Goal: Task Accomplishment & Management: Manage account settings

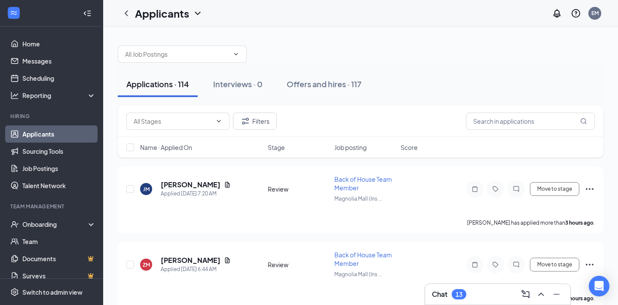
click at [459, 292] on div "13" at bounding box center [459, 294] width 7 height 7
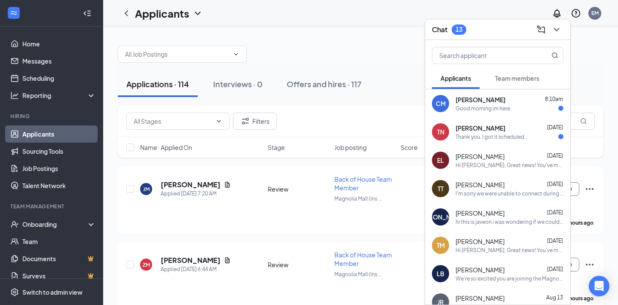
click at [511, 130] on div "[PERSON_NAME] [DATE]" at bounding box center [510, 128] width 108 height 9
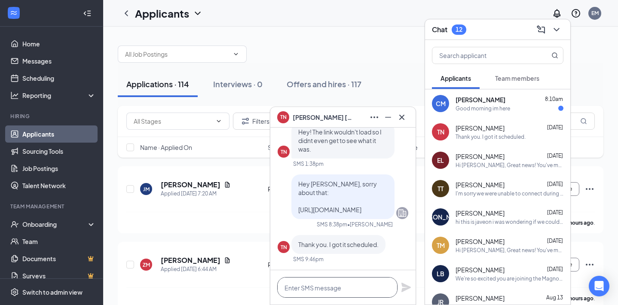
click at [322, 286] on textarea at bounding box center [337, 287] width 120 height 21
type textarea "Great!"
click at [404, 288] on icon "Plane" at bounding box center [405, 287] width 9 height 9
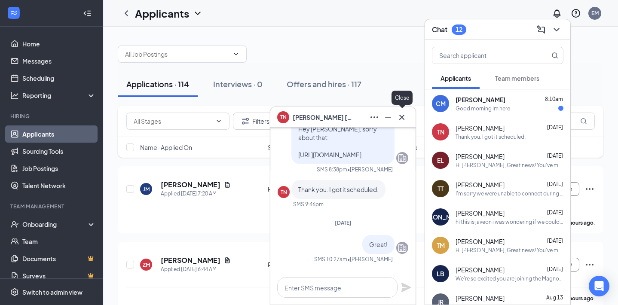
click at [406, 120] on icon "Cross" at bounding box center [402, 117] width 10 height 10
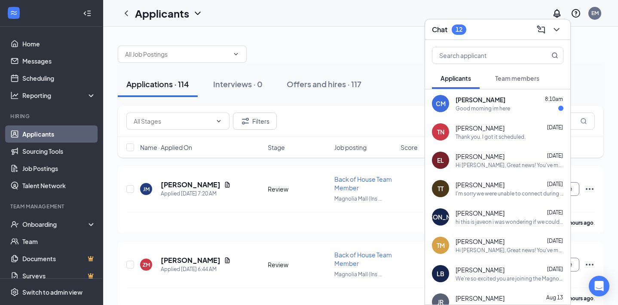
click at [495, 105] on div "Good morning im here" at bounding box center [483, 108] width 55 height 7
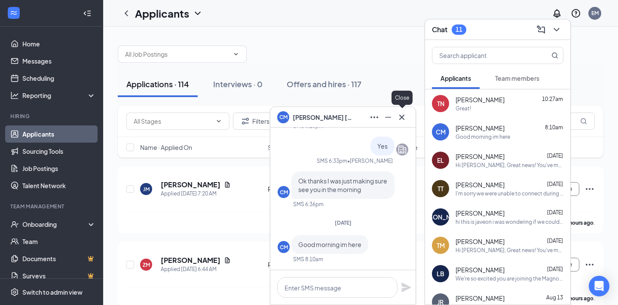
click at [402, 117] on icon "Cross" at bounding box center [401, 116] width 5 height 5
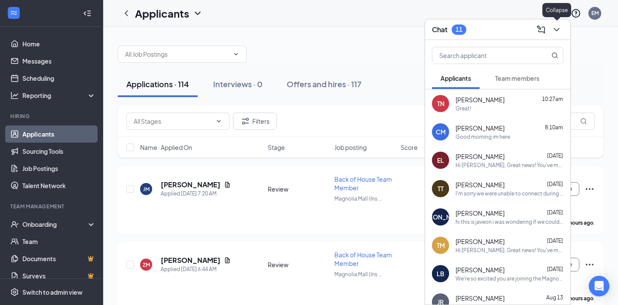
click at [558, 30] on icon "ChevronDown" at bounding box center [557, 29] width 6 height 3
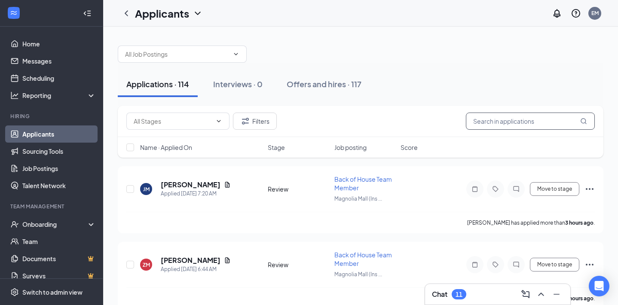
click at [517, 122] on input "text" at bounding box center [530, 121] width 129 height 17
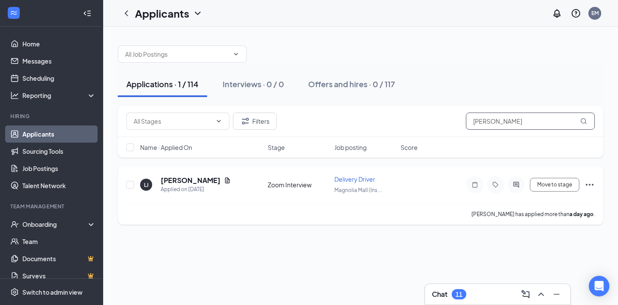
type input "[PERSON_NAME]"
click at [557, 186] on button "Move to stage" at bounding box center [555, 185] width 49 height 14
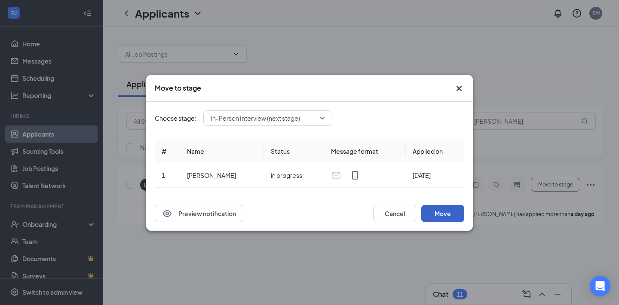
click at [443, 210] on button "Move" at bounding box center [442, 213] width 43 height 17
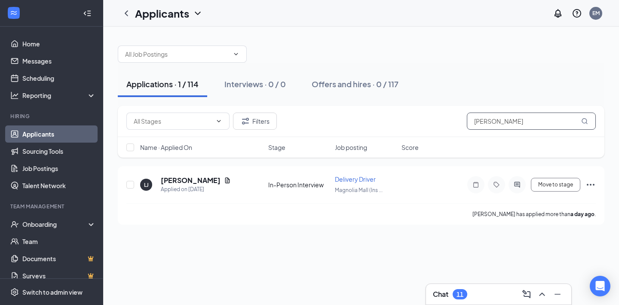
click at [501, 119] on input "[PERSON_NAME]" at bounding box center [531, 121] width 129 height 17
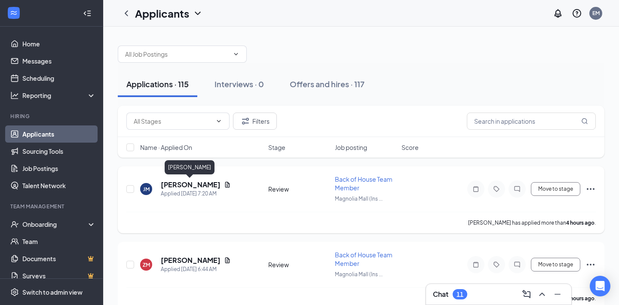
click at [198, 186] on h5 "[PERSON_NAME]" at bounding box center [191, 184] width 60 height 9
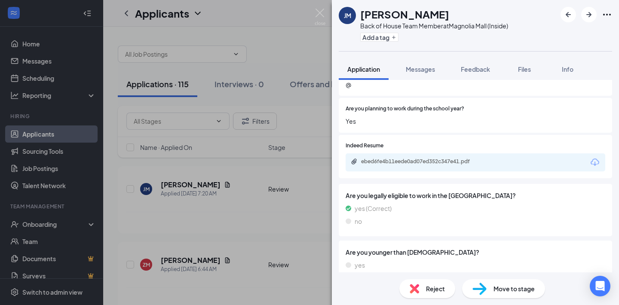
scroll to position [551, 0]
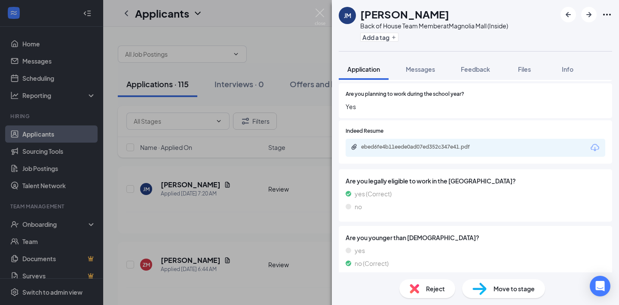
click at [509, 295] on div "Move to stage" at bounding box center [503, 288] width 83 height 19
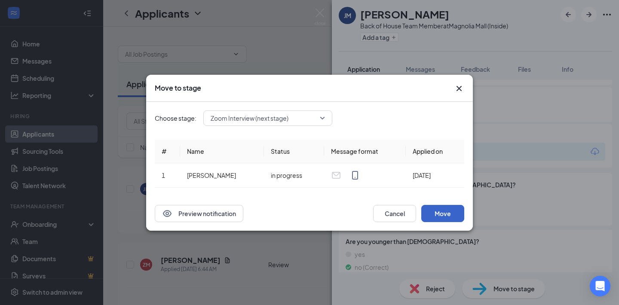
click at [439, 211] on button "Move" at bounding box center [442, 213] width 43 height 17
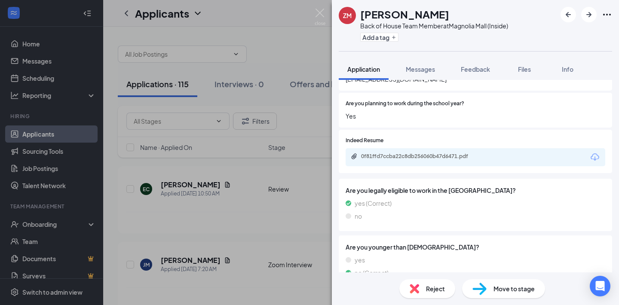
scroll to position [551, 0]
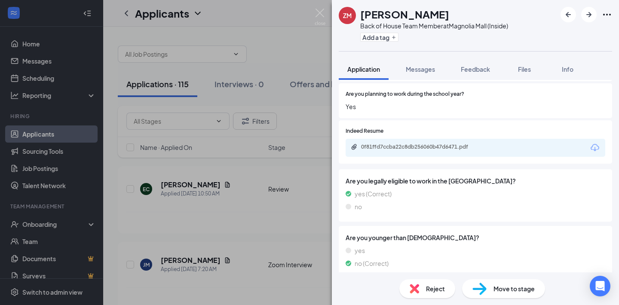
click at [496, 291] on span "Move to stage" at bounding box center [513, 288] width 41 height 9
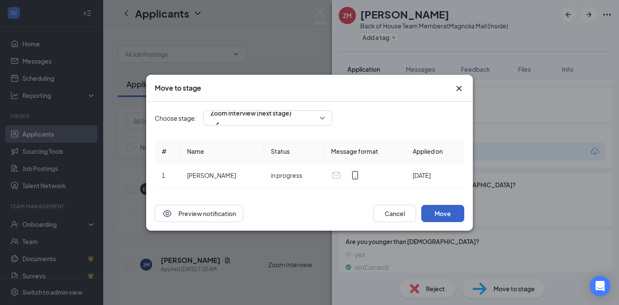
click at [449, 218] on button "Move" at bounding box center [442, 213] width 43 height 17
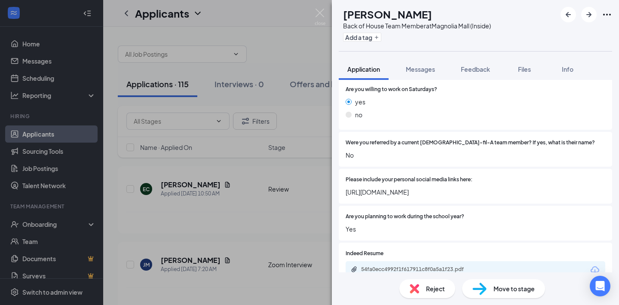
scroll to position [430, 0]
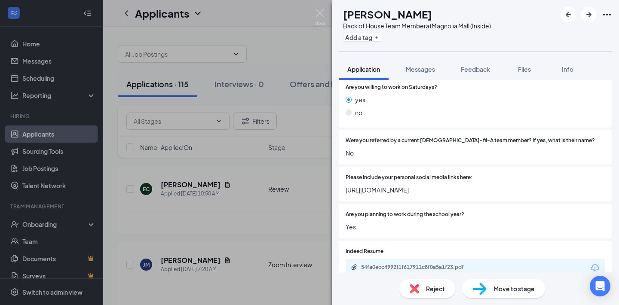
click at [483, 185] on span "[URL][DOMAIN_NAME]" at bounding box center [476, 189] width 260 height 9
copy span "[URL][DOMAIN_NAME]"
click at [492, 156] on div "Were you referred by a current [DEMOGRAPHIC_DATA]-fil-A team member? If yes, wh…" at bounding box center [475, 147] width 273 height 35
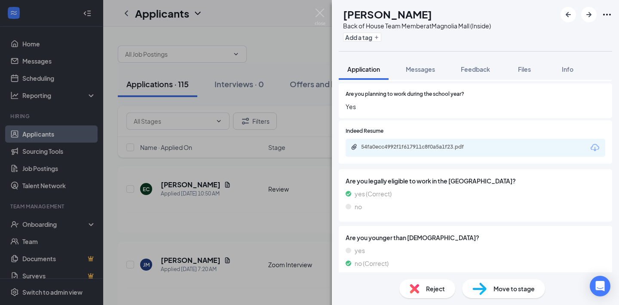
scroll to position [547, 0]
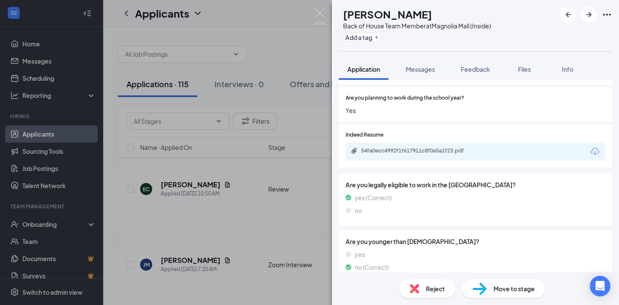
click at [493, 291] on div "Move to stage" at bounding box center [503, 288] width 83 height 19
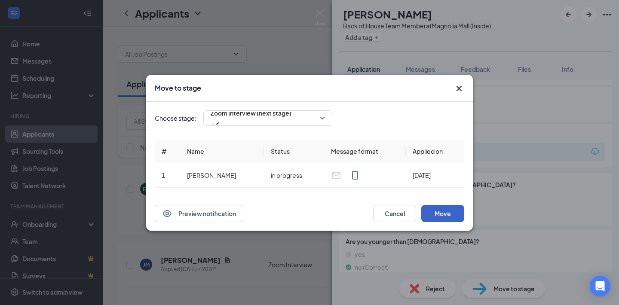
click at [441, 219] on button "Move" at bounding box center [442, 213] width 43 height 17
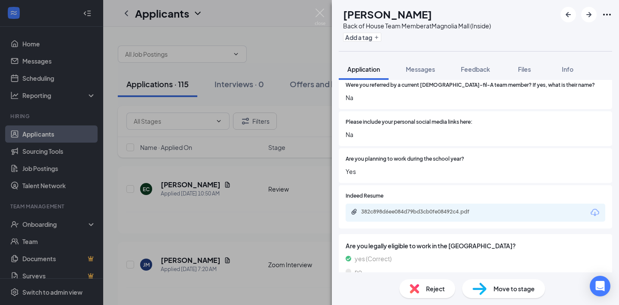
scroll to position [570, 0]
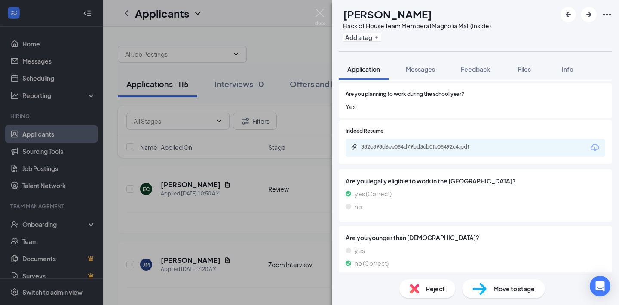
click at [499, 287] on span "Move to stage" at bounding box center [513, 288] width 41 height 9
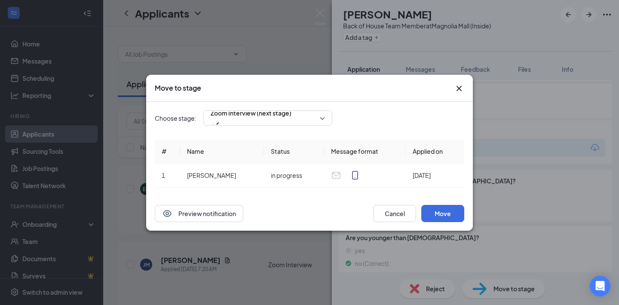
scroll to position [566, 0]
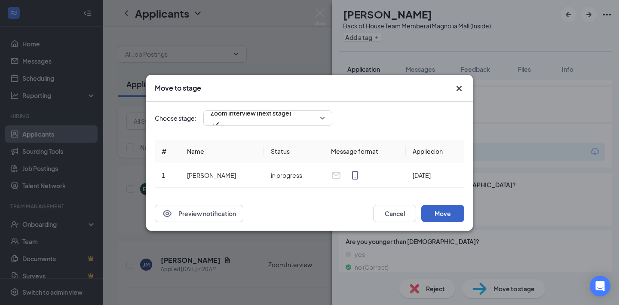
click at [453, 214] on button "Move" at bounding box center [442, 213] width 43 height 17
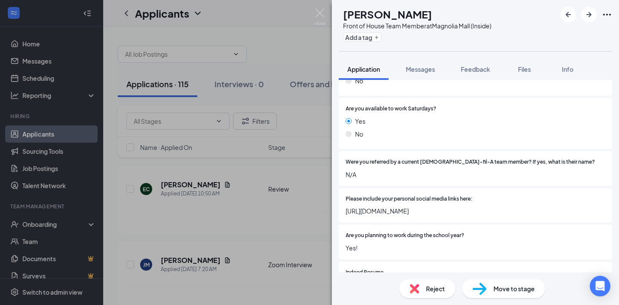
scroll to position [570, 0]
drag, startPoint x: 512, startPoint y: 214, endPoint x: 342, endPoint y: 199, distance: 170.8
click at [343, 200] on div "Please include your personal social media links here: [URL][DOMAIN_NAME]" at bounding box center [475, 205] width 273 height 35
copy span "[URL][DOMAIN_NAME]"
click at [540, 151] on div "Were you referred by a current [DEMOGRAPHIC_DATA]-fil-A team member? If yes, wh…" at bounding box center [475, 168] width 273 height 35
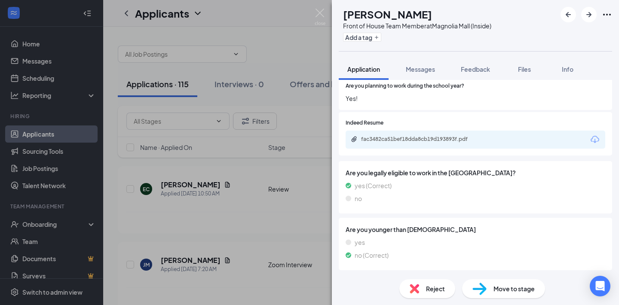
scroll to position [717, 0]
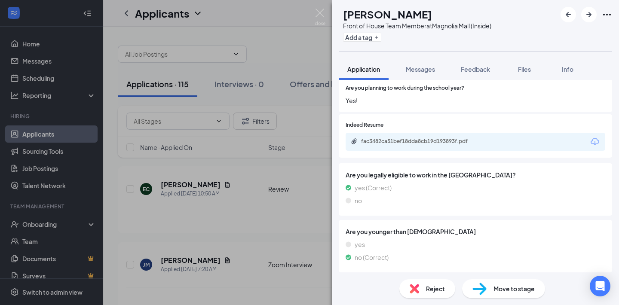
click at [468, 145] on div "fac3482ca51bef18dda8cb19d193893f.pdf" at bounding box center [421, 141] width 120 height 7
click at [538, 233] on span "Are you younger than [DEMOGRAPHIC_DATA]" at bounding box center [476, 231] width 260 height 9
click at [491, 293] on div "Move to stage" at bounding box center [503, 288] width 83 height 19
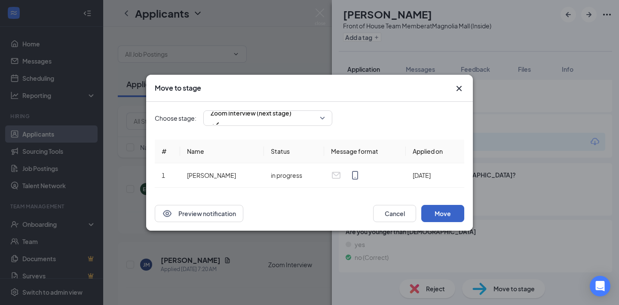
click at [445, 216] on button "Move" at bounding box center [442, 213] width 43 height 17
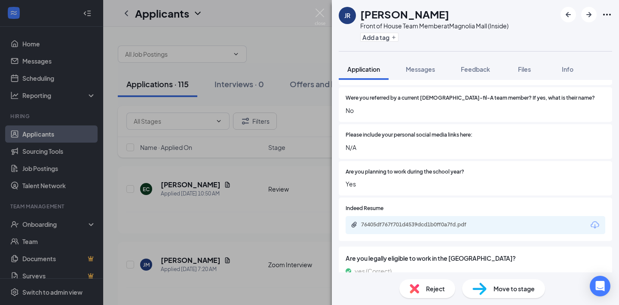
scroll to position [626, 0]
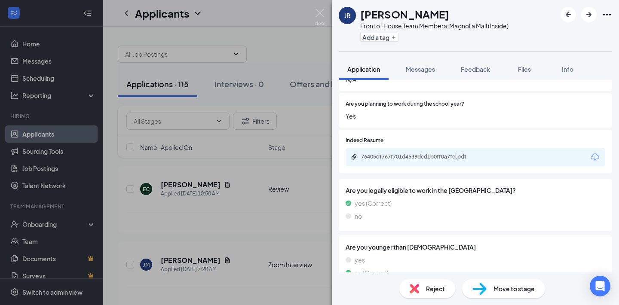
click at [514, 289] on span "Move to stage" at bounding box center [513, 288] width 41 height 9
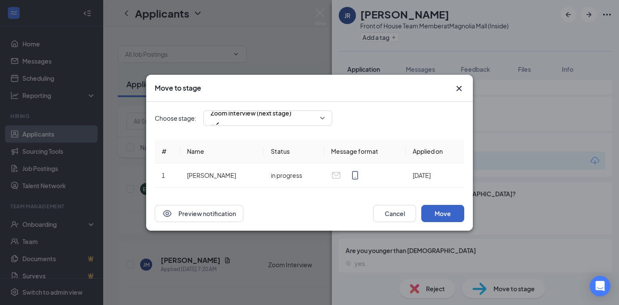
click at [444, 211] on button "Move" at bounding box center [442, 213] width 43 height 17
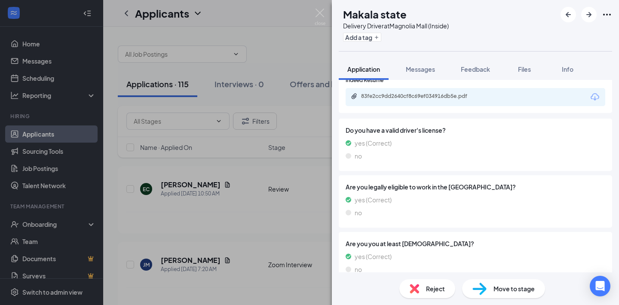
scroll to position [479, 0]
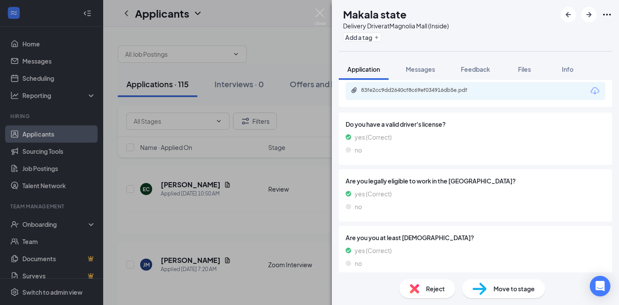
click at [495, 290] on span "Move to stage" at bounding box center [513, 288] width 41 height 9
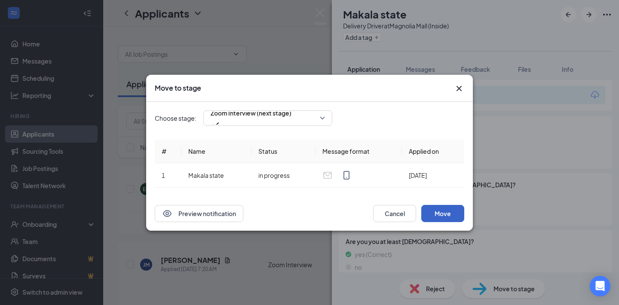
click at [431, 208] on button "Move" at bounding box center [442, 213] width 43 height 17
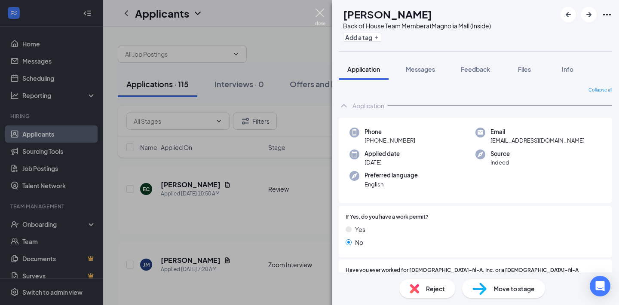
click at [322, 17] on img at bounding box center [320, 17] width 11 height 17
